Goal: Transaction & Acquisition: Purchase product/service

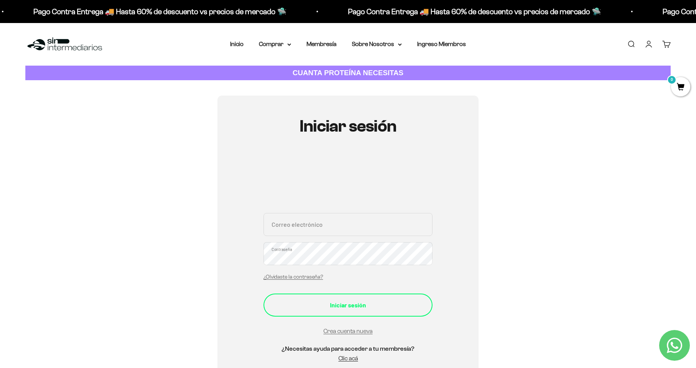
type input "[EMAIL_ADDRESS][DOMAIN_NAME]"
click at [347, 298] on button "Iniciar sesión" at bounding box center [347, 305] width 169 height 23
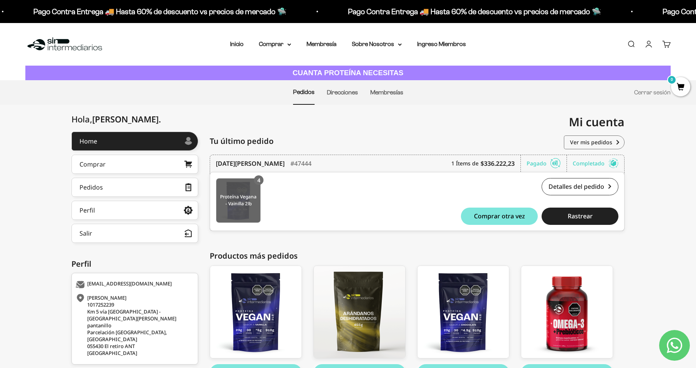
click at [230, 182] on img at bounding box center [238, 201] width 44 height 44
